Goal: Task Accomplishment & Management: Manage account settings

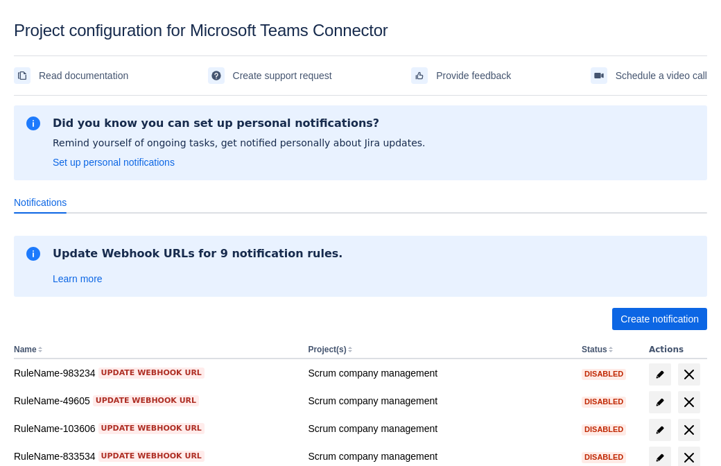
click at [659, 319] on span "Create notification" at bounding box center [659, 319] width 78 height 22
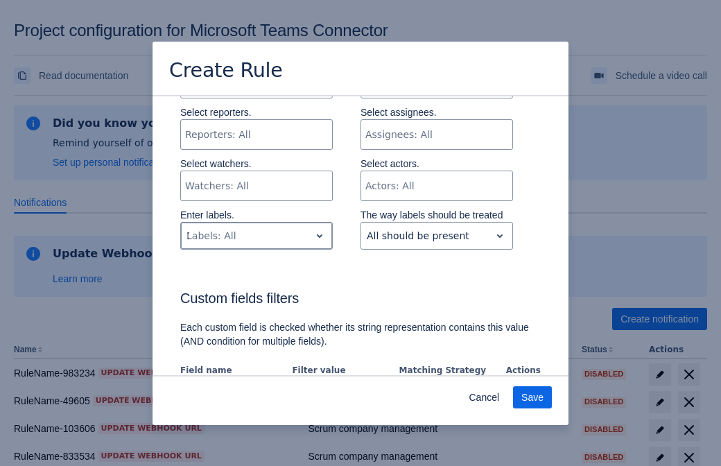
type input "104060_label"
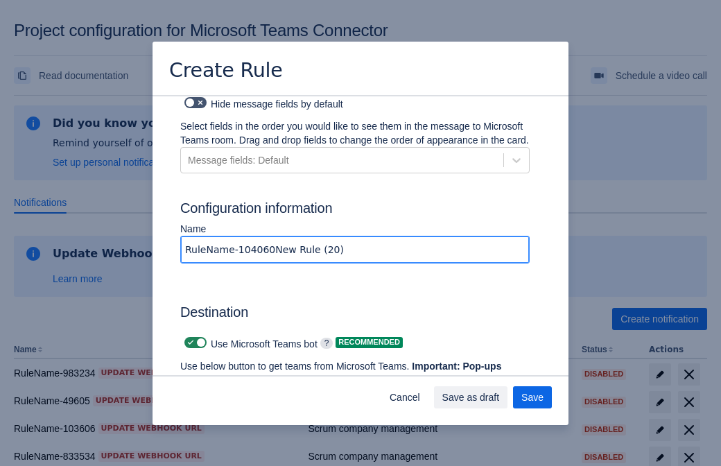
type input "RuleName-104060New Rule (20)"
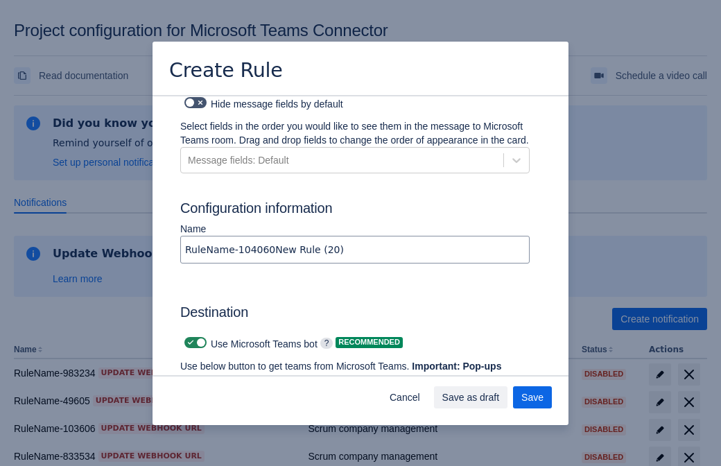
click at [189, 337] on span at bounding box center [190, 342] width 11 height 11
click at [189, 338] on input "checkbox" at bounding box center [188, 342] width 9 height 9
checkbox input "false"
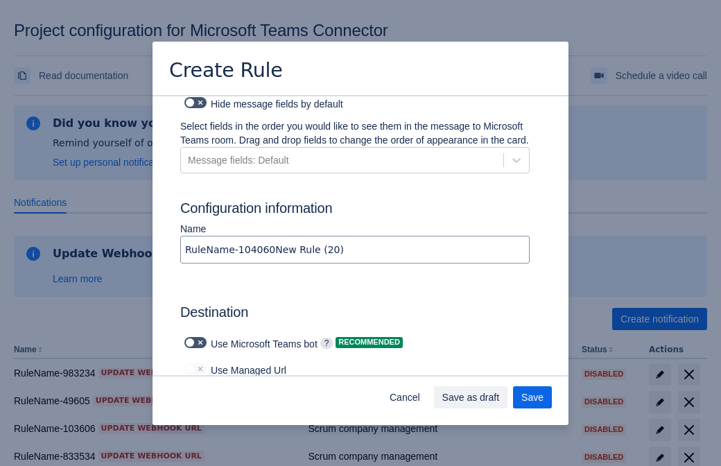
type input "https://prod-103.westeurope.logic.azure.com:443/workflows/562279af401f414e8dae6…"
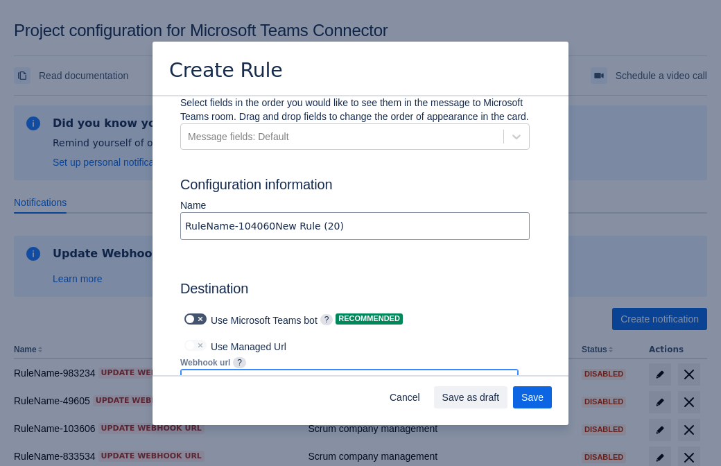
click at [500, 397] on span "Save as draft" at bounding box center [471, 397] width 58 height 22
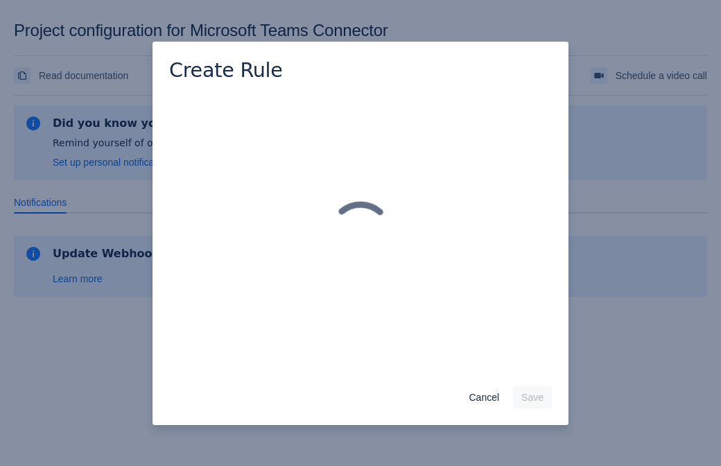
scroll to position [0, 0]
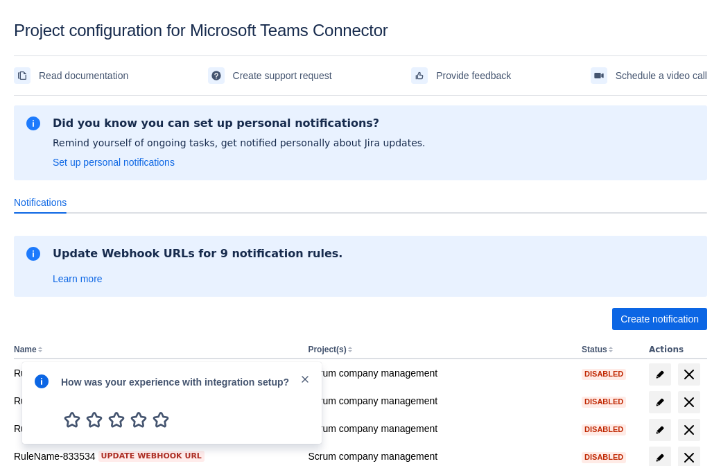
click at [45, 405] on div at bounding box center [41, 403] width 17 height 60
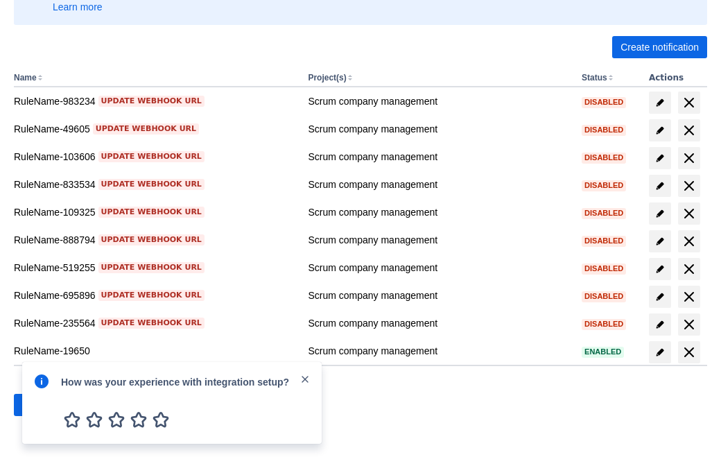
click at [45, 405] on div at bounding box center [41, 403] width 17 height 60
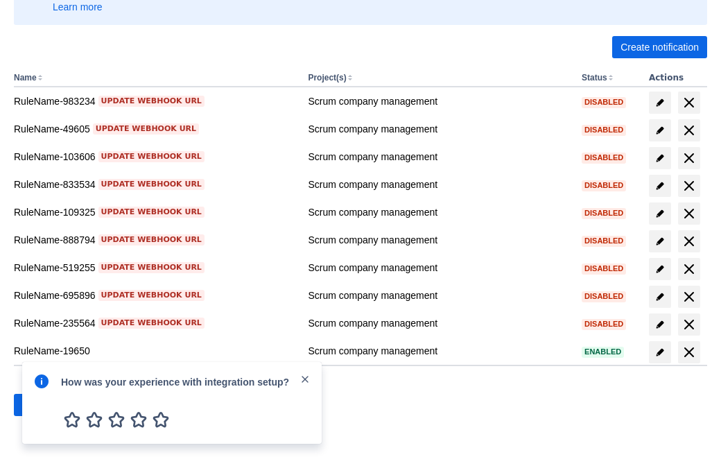
click at [45, 405] on div at bounding box center [41, 403] width 17 height 60
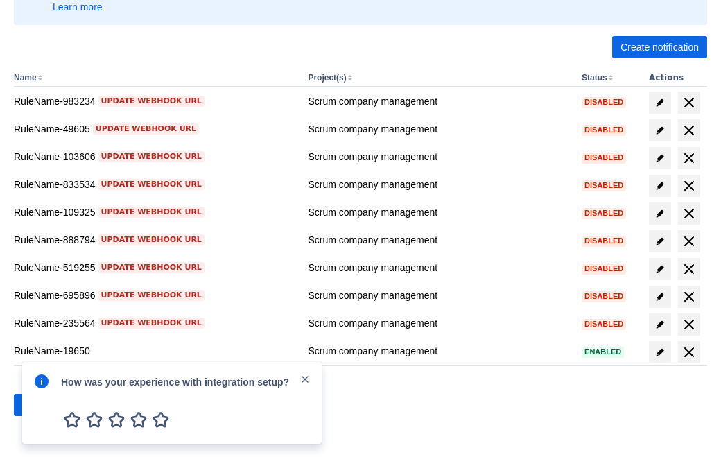
click at [45, 405] on div at bounding box center [41, 403] width 17 height 60
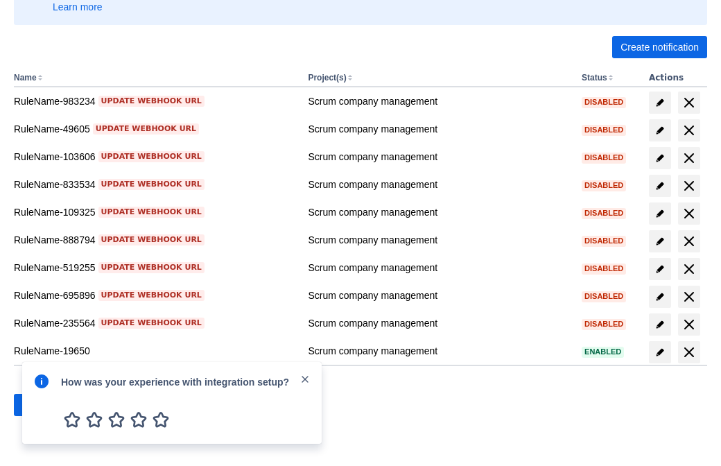
click at [45, 405] on div at bounding box center [41, 403] width 17 height 60
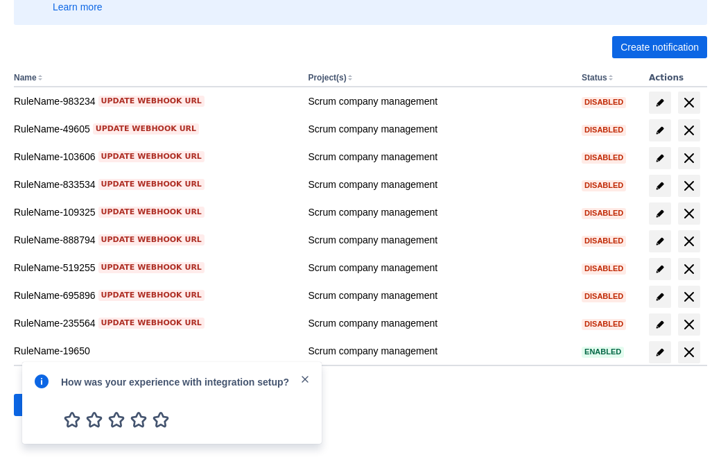
click at [45, 405] on div at bounding box center [41, 403] width 17 height 60
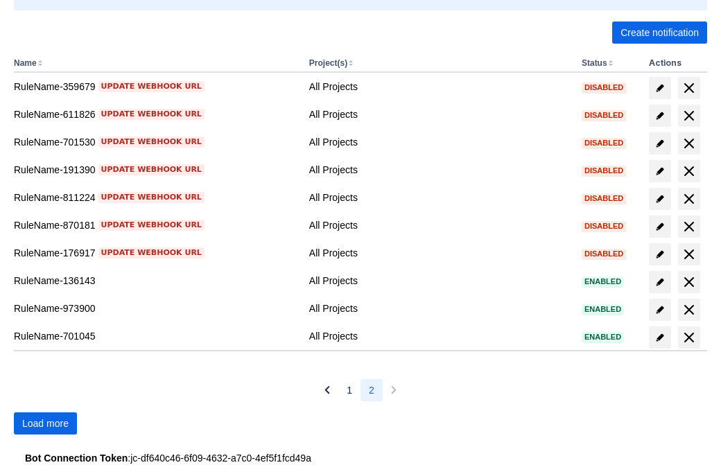
click at [45, 424] on span "Load more" at bounding box center [45, 423] width 46 height 22
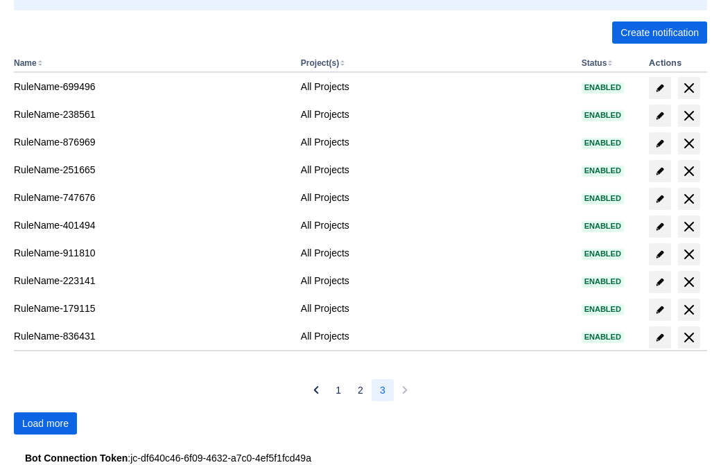
click at [45, 424] on span "Load more" at bounding box center [45, 423] width 46 height 22
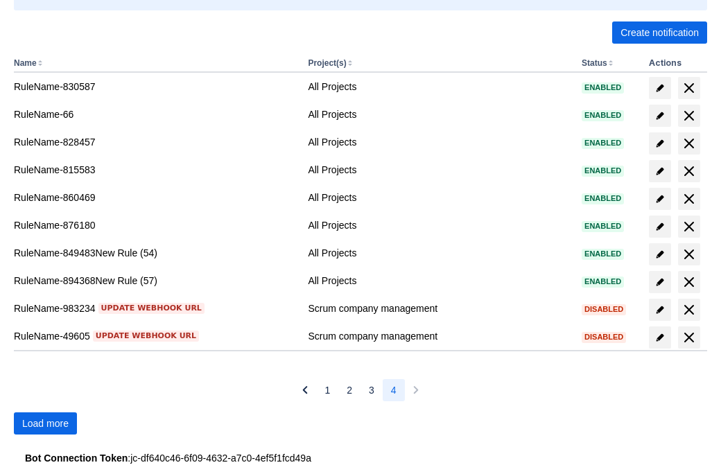
click at [45, 424] on span "Load more" at bounding box center [45, 423] width 46 height 22
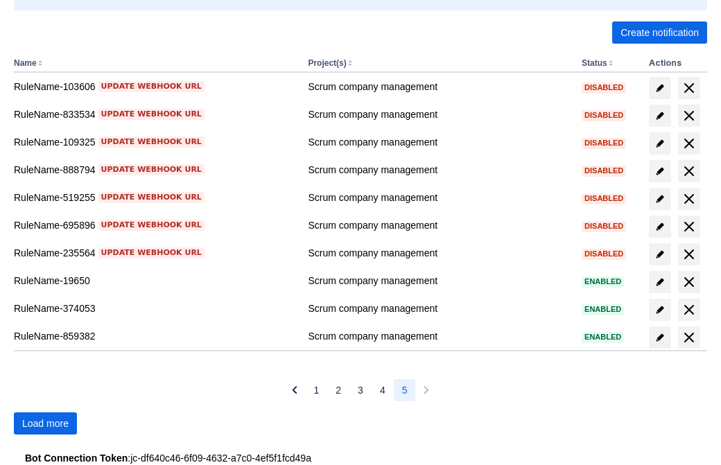
click at [45, 424] on span "Load more" at bounding box center [45, 423] width 46 height 22
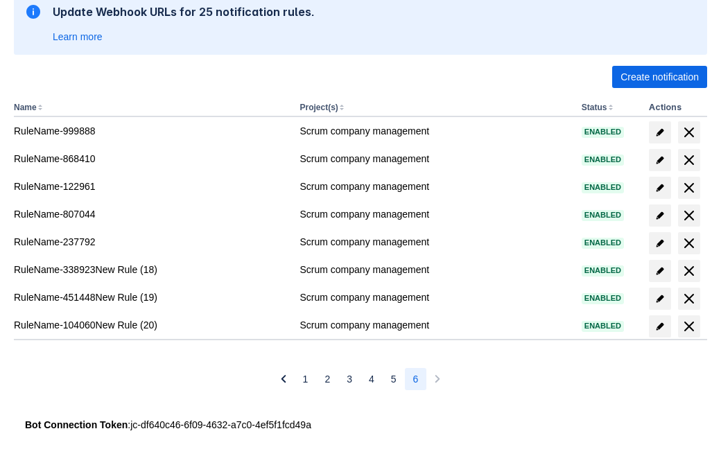
click at [688, 326] on span "delete" at bounding box center [689, 326] width 17 height 17
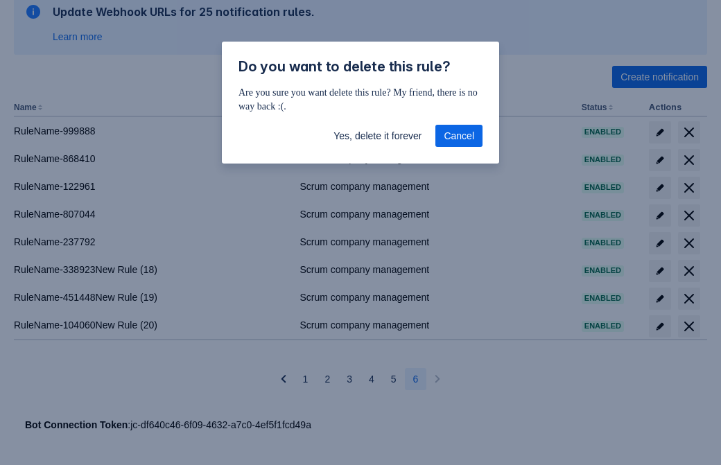
click at [377, 136] on span "Yes, delete it forever" at bounding box center [377, 136] width 88 height 22
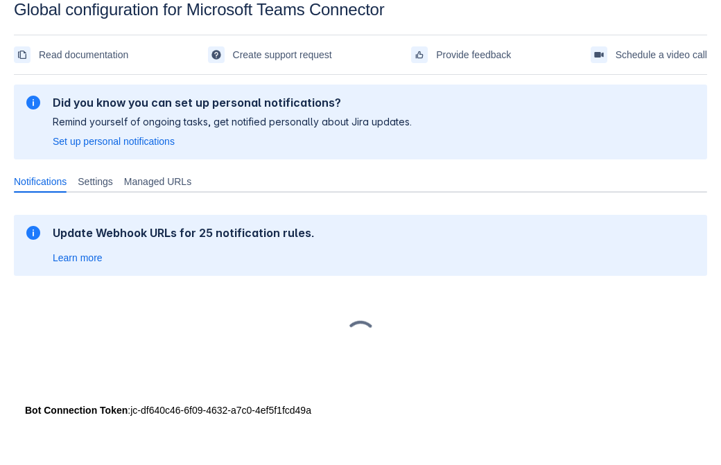
scroll to position [21, 0]
